Goal: Complete application form

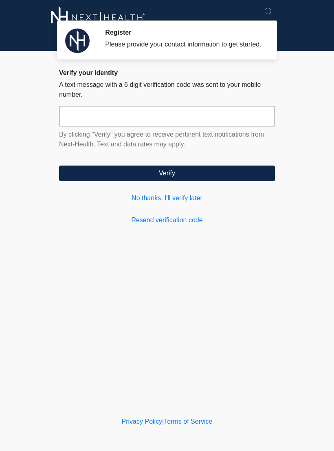
click at [101, 123] on input "text" at bounding box center [167, 116] width 216 height 20
click at [186, 225] on link "Resend verification code" at bounding box center [167, 220] width 216 height 10
click at [176, 225] on link "Resend verification code" at bounding box center [167, 220] width 216 height 10
click at [216, 124] on input "text" at bounding box center [167, 116] width 216 height 20
click at [174, 225] on link "Resend verification code" at bounding box center [167, 220] width 216 height 10
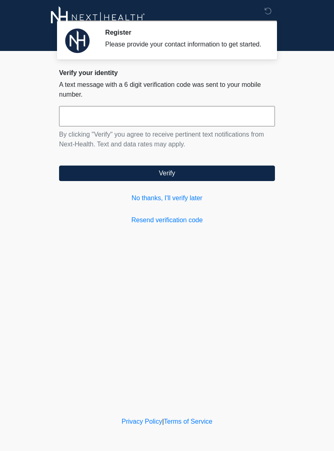
click at [201, 126] on input "text" at bounding box center [167, 116] width 216 height 20
click at [196, 203] on link "No thanks, I'll verify later" at bounding box center [167, 198] width 216 height 10
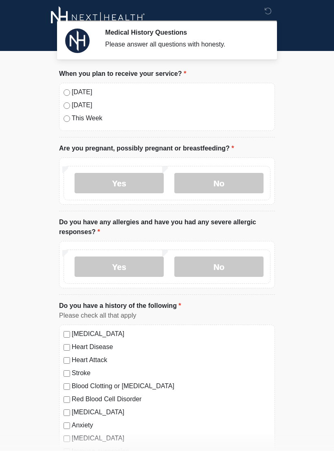
click at [229, 183] on label "No" at bounding box center [218, 183] width 89 height 20
click at [228, 267] on label "No" at bounding box center [218, 266] width 89 height 20
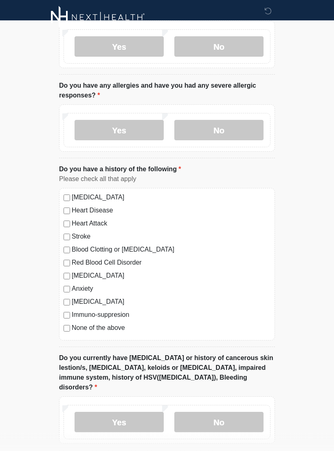
scroll to position [136, 0]
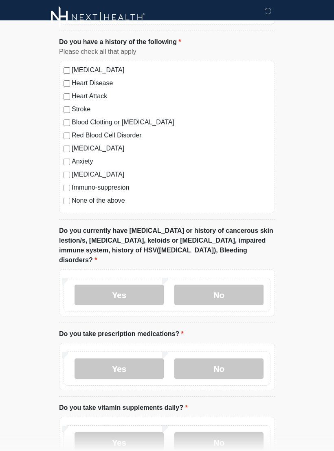
click at [207, 285] on label "No" at bounding box center [218, 295] width 89 height 20
click at [225, 362] on label "No" at bounding box center [218, 368] width 89 height 20
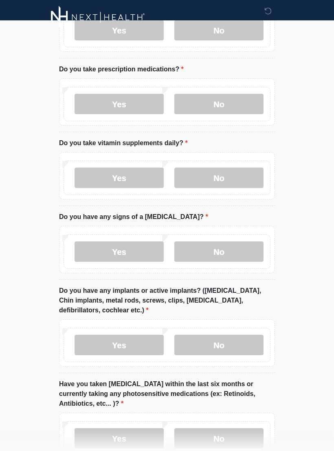
scroll to position [528, 0]
click at [145, 167] on label "Yes" at bounding box center [119, 177] width 89 height 20
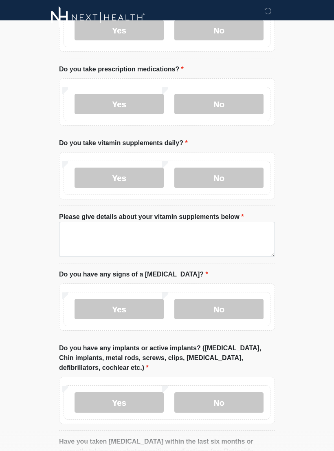
click at [132, 95] on label "Yes" at bounding box center [119, 104] width 89 height 20
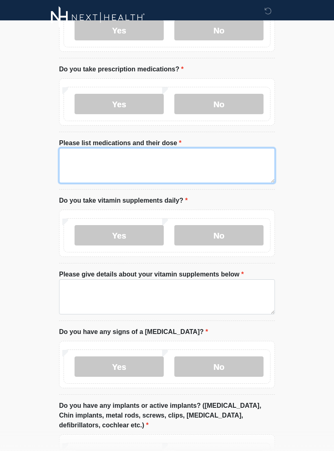
click at [154, 148] on textarea "Please list medications and their dose" at bounding box center [167, 165] width 216 height 35
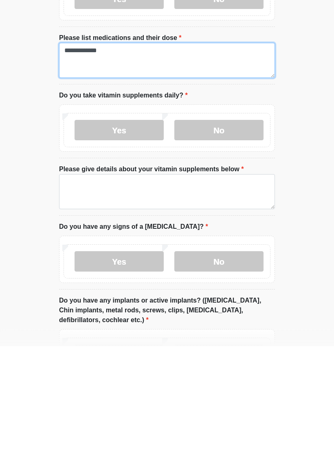
type textarea "**********"
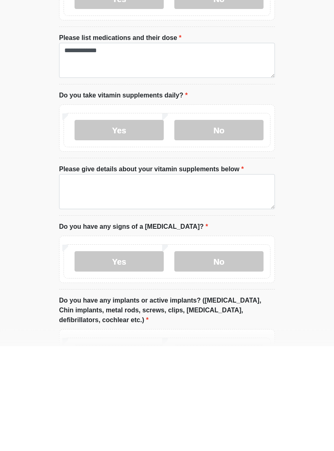
click at [111, 225] on label "Yes" at bounding box center [119, 235] width 89 height 20
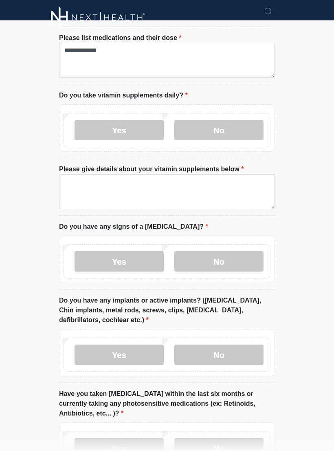
click at [142, 122] on label "Yes" at bounding box center [119, 130] width 89 height 20
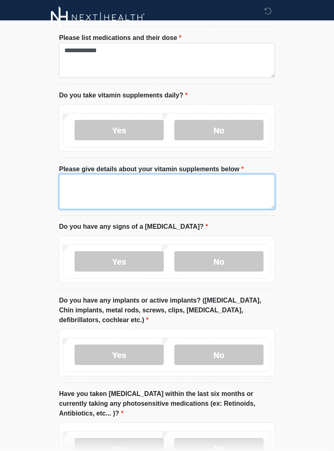
click at [189, 174] on textarea "Please give details about your vitamin supplements below" at bounding box center [167, 191] width 216 height 35
type textarea "*********"
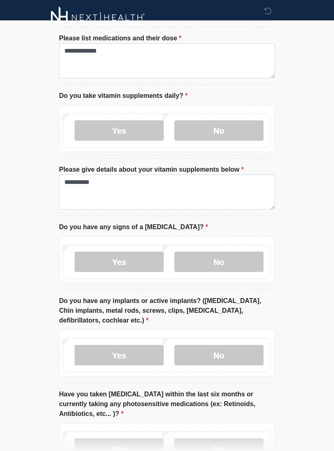
click at [227, 251] on label "No" at bounding box center [218, 261] width 89 height 20
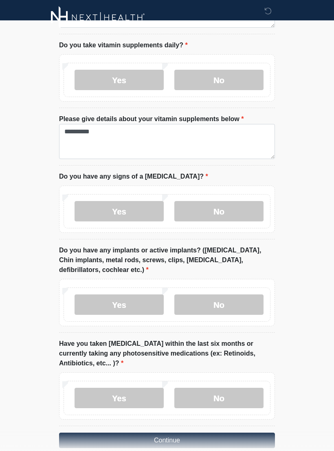
scroll to position [699, 0]
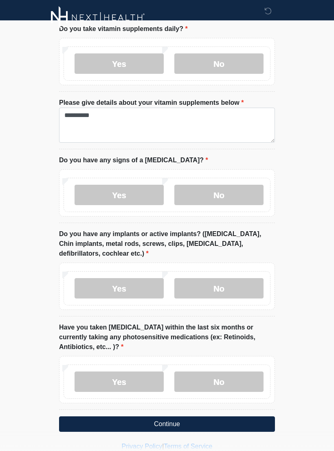
click at [222, 278] on label "No" at bounding box center [218, 288] width 89 height 20
click at [219, 374] on label "No" at bounding box center [218, 381] width 89 height 20
click at [220, 416] on button "Continue" at bounding box center [167, 423] width 216 height 15
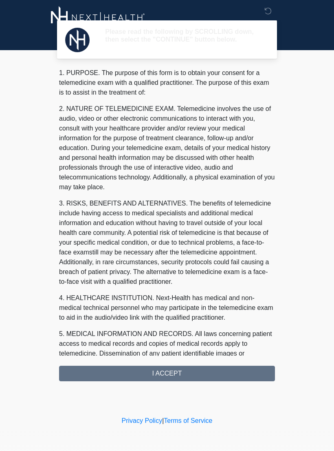
scroll to position [0, 0]
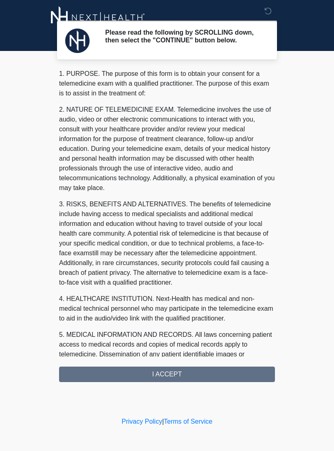
click at [184, 382] on div "1. PURPOSE. The purpose of this form is to obtain your consent for a telemedici…" at bounding box center [167, 225] width 216 height 313
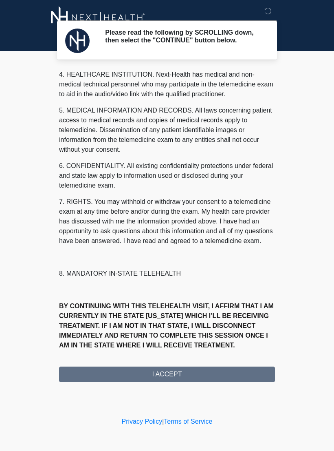
click at [163, 377] on div "1. PURPOSE. The purpose of this form is to obtain your consent for a telemedici…" at bounding box center [167, 225] width 216 height 313
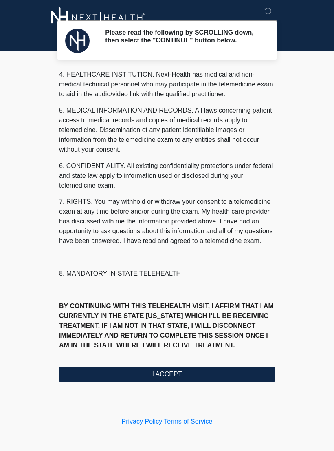
click at [202, 376] on button "I ACCEPT" at bounding box center [167, 373] width 216 height 15
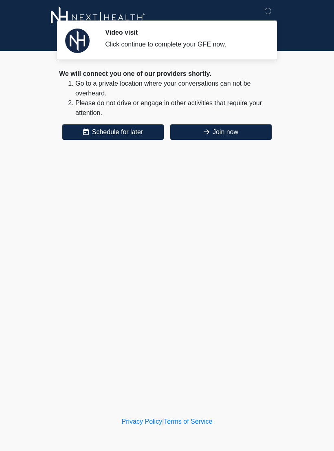
click at [246, 129] on button "Join now" at bounding box center [220, 131] width 101 height 15
